Goal: Task Accomplishment & Management: Manage account settings

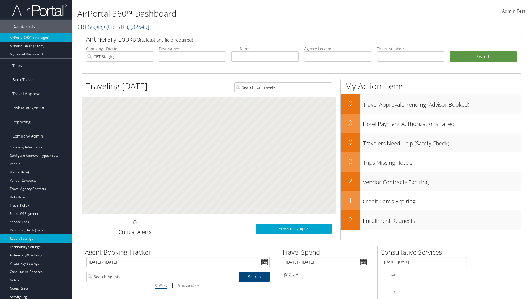
click at [36, 238] on link "Report Settings" at bounding box center [36, 238] width 72 height 8
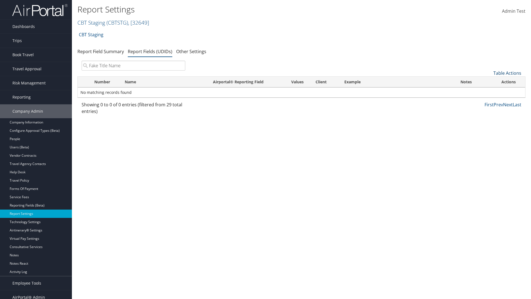
type input "Fake Title Name"
click at [507, 73] on link "Table Actions" at bounding box center [507, 73] width 28 height 6
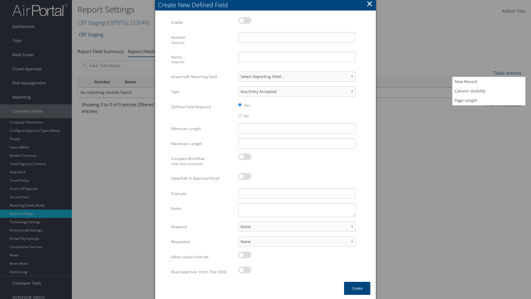
click at [245, 20] on label at bounding box center [244, 20] width 13 height 7
click at [244, 20] on input "checkbox" at bounding box center [243, 22] width 4 height 4
checkbox input "true"
click at [297, 57] on input "Name Required" at bounding box center [296, 57] width 117 height 10
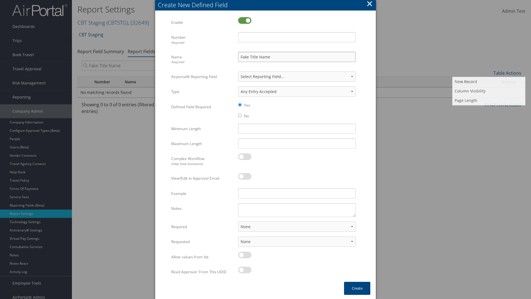
type input "Fake Title Name"
click at [297, 37] on input "Number Required" at bounding box center [296, 37] width 117 height 10
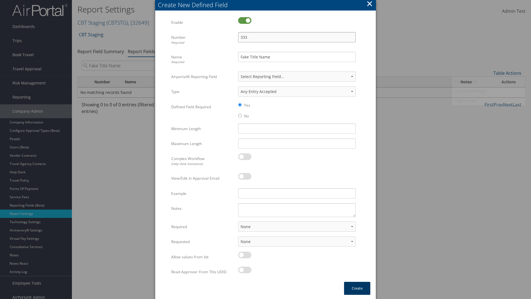
type input "333"
click at [357, 288] on button "Create" at bounding box center [357, 287] width 26 height 13
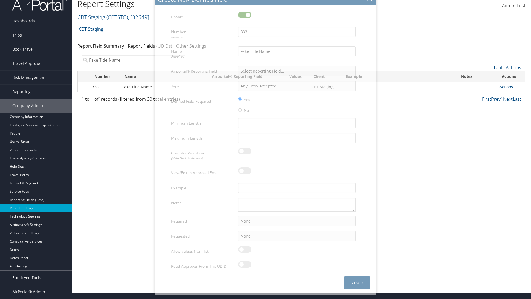
click at [101, 49] on link "Report Field Summary" at bounding box center [100, 46] width 46 height 6
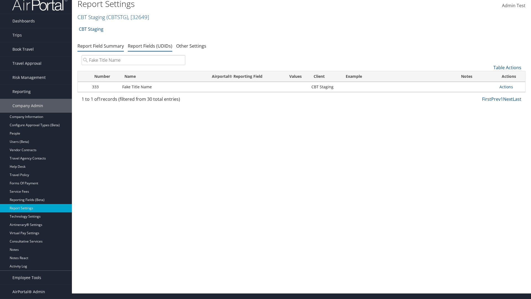
scroll to position [0, 0]
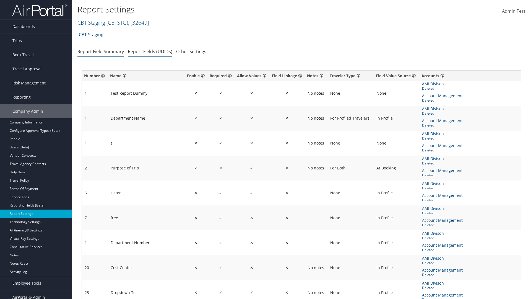
click at [150, 51] on link "Report Fields (UDIDs)" at bounding box center [150, 51] width 45 height 6
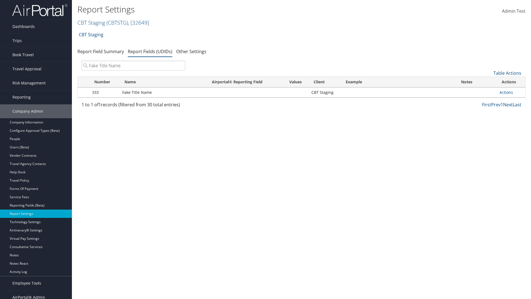
type input "Fake Title Name"
click at [506, 92] on link "Actions" at bounding box center [506, 92] width 14 height 5
click at [0, 0] on link "Delete" at bounding box center [0, 0] width 0 height 0
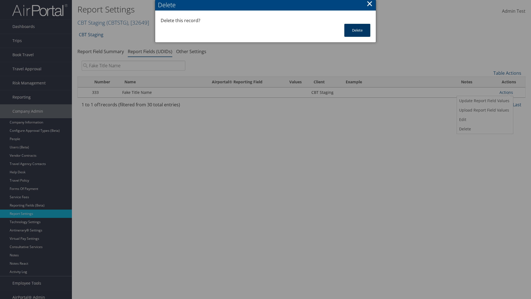
click at [357, 30] on button "Delete" at bounding box center [357, 30] width 26 height 13
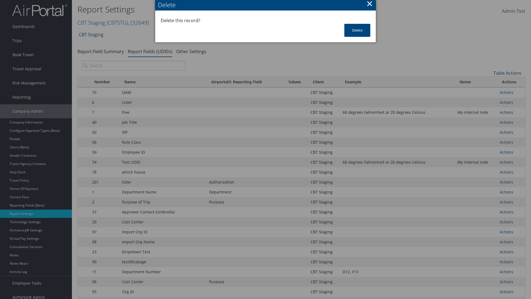
click at [133, 66] on input "search" at bounding box center [134, 66] width 104 height 10
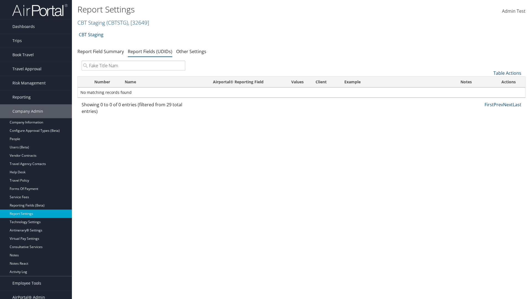
type input "Fake Title Name"
click at [133, 66] on input "search" at bounding box center [134, 66] width 104 height 10
type input "Fake Title Nam"
